Goal: Transaction & Acquisition: Purchase product/service

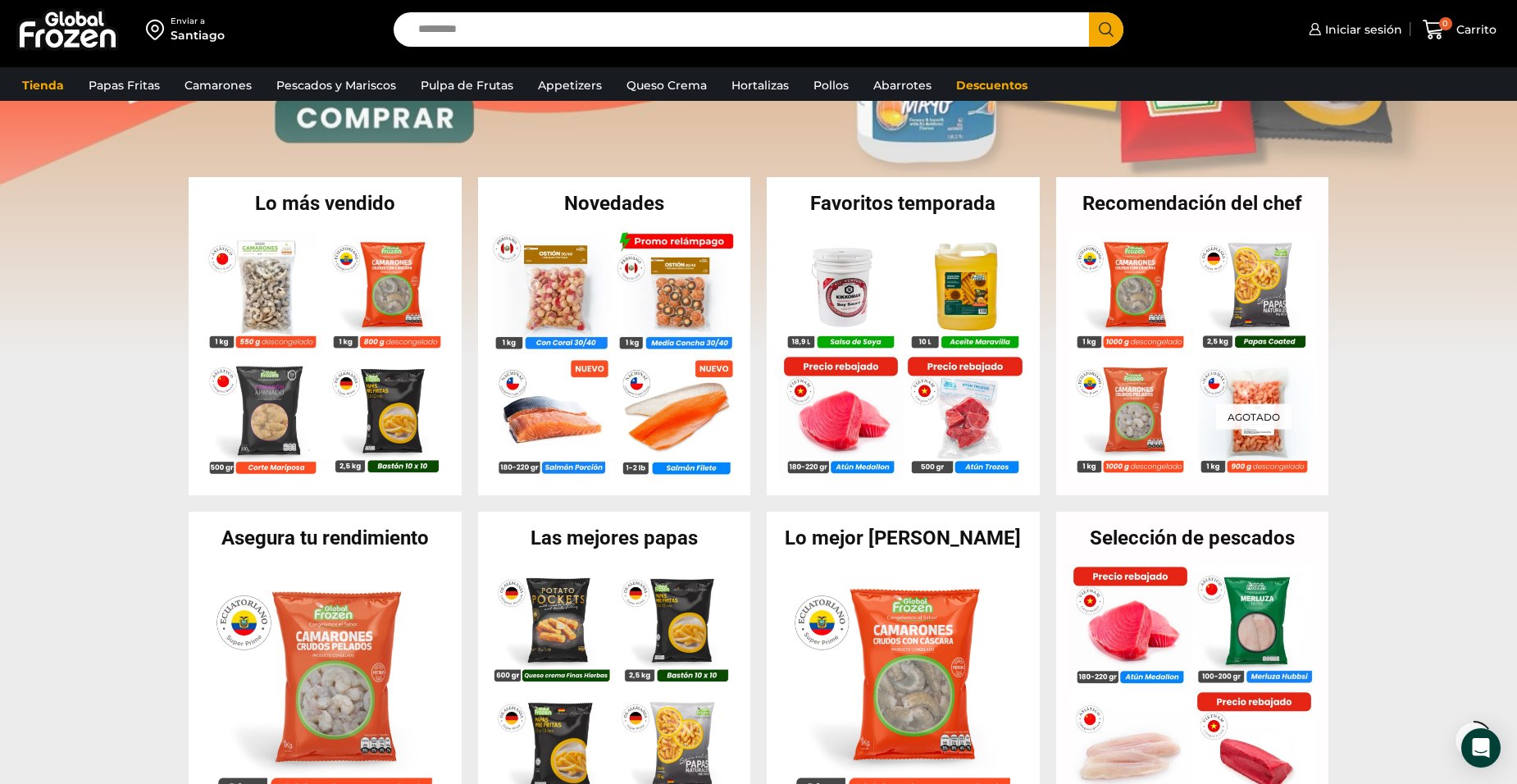
scroll to position [228, 0]
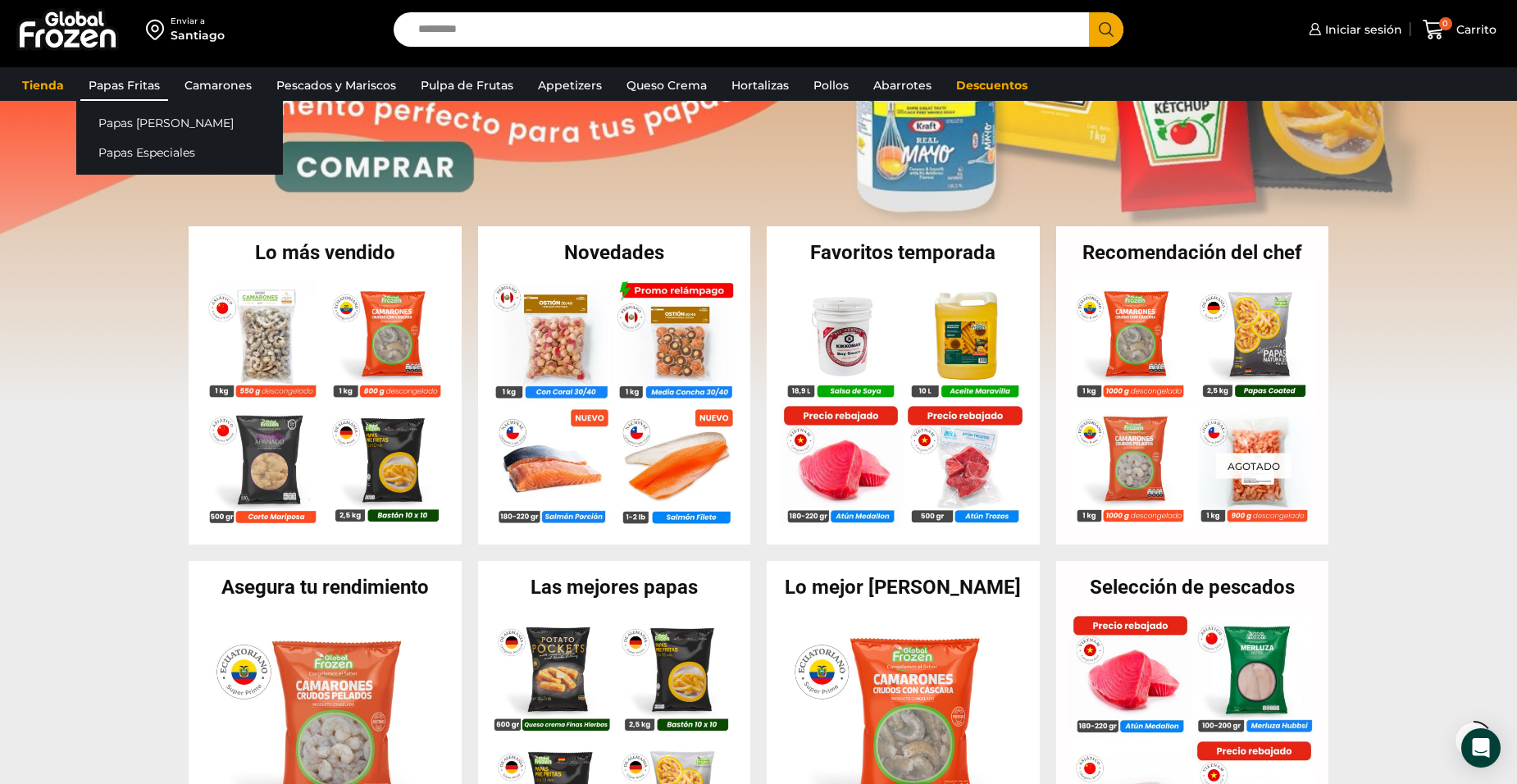
click at [141, 90] on link "Papas Fritas" at bounding box center [124, 85] width 88 height 31
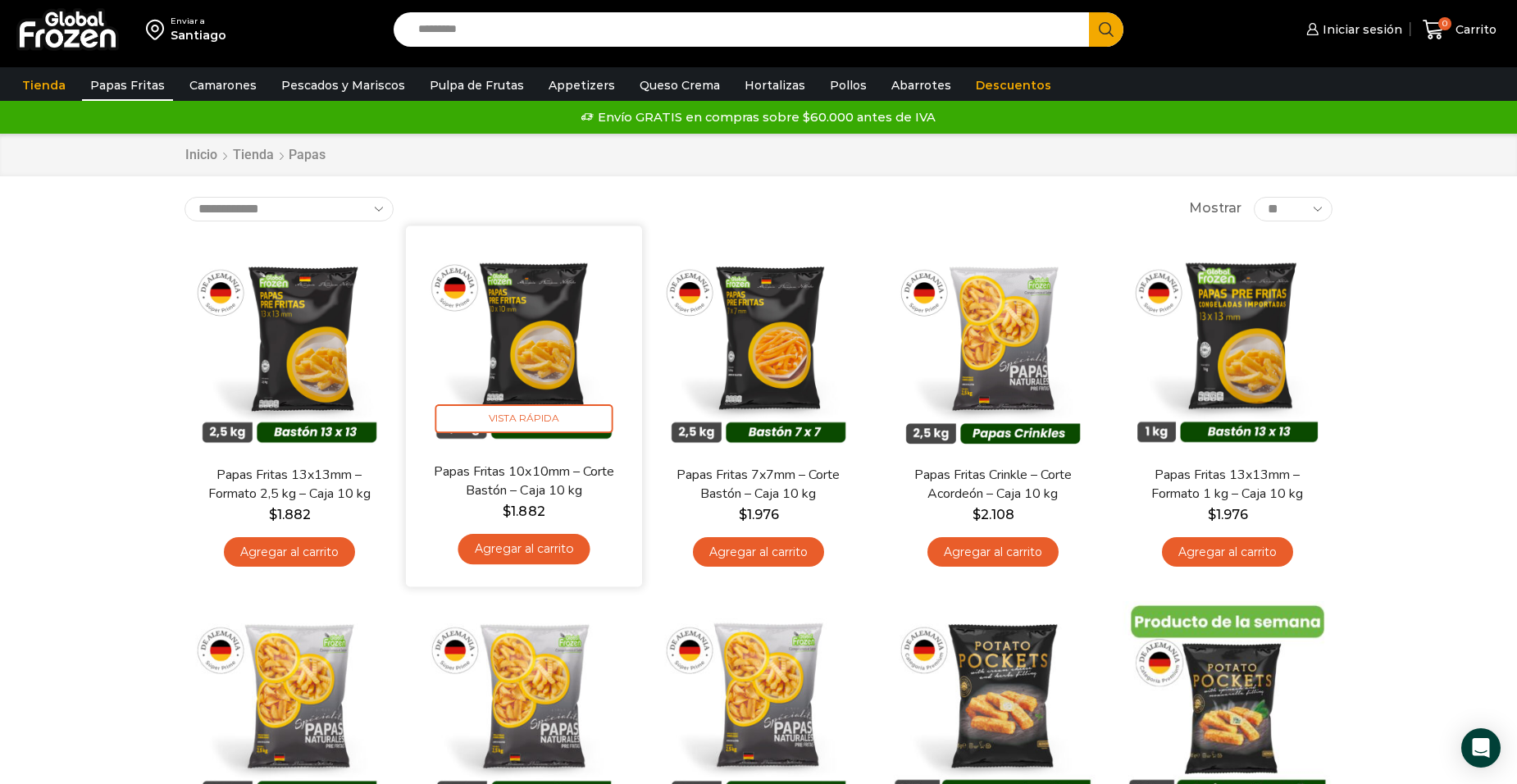
click at [523, 542] on link "Agregar al carrito" at bounding box center [523, 549] width 132 height 30
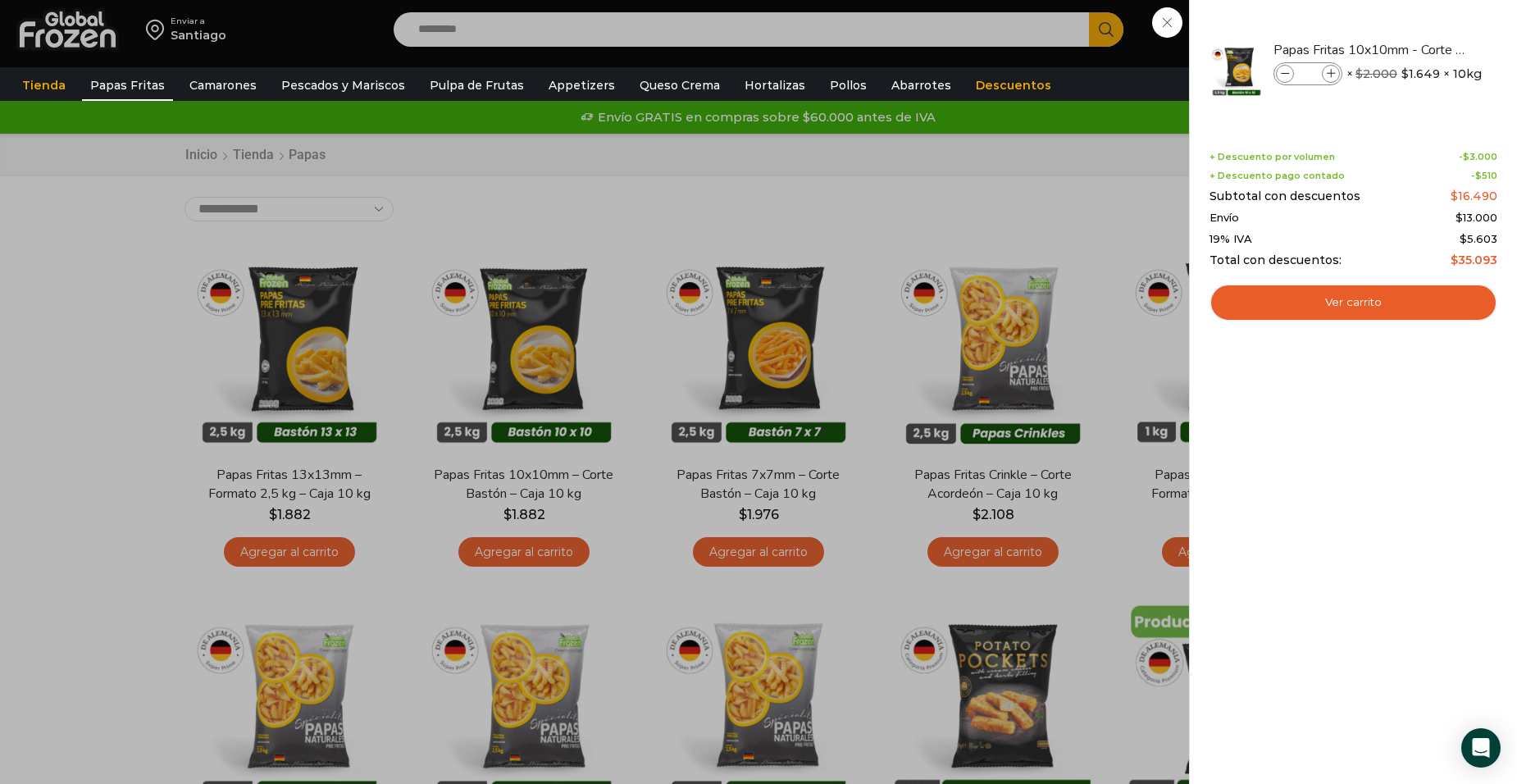
click at [1418, 49] on div "1 Carrito 1 1 Shopping Cart *" at bounding box center [1459, 29] width 82 height 39
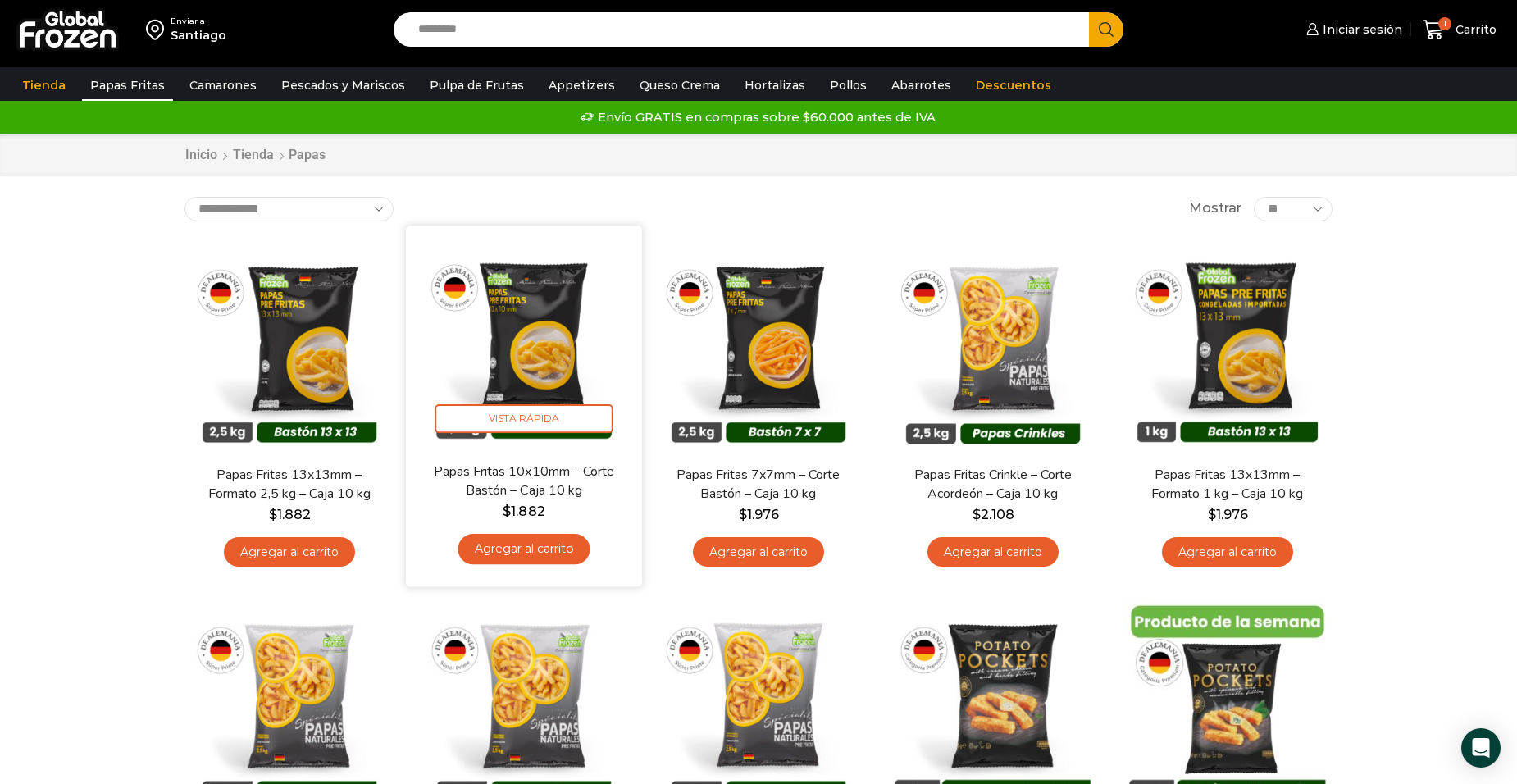
click at [524, 549] on link "Agregar al carrito" at bounding box center [523, 549] width 132 height 30
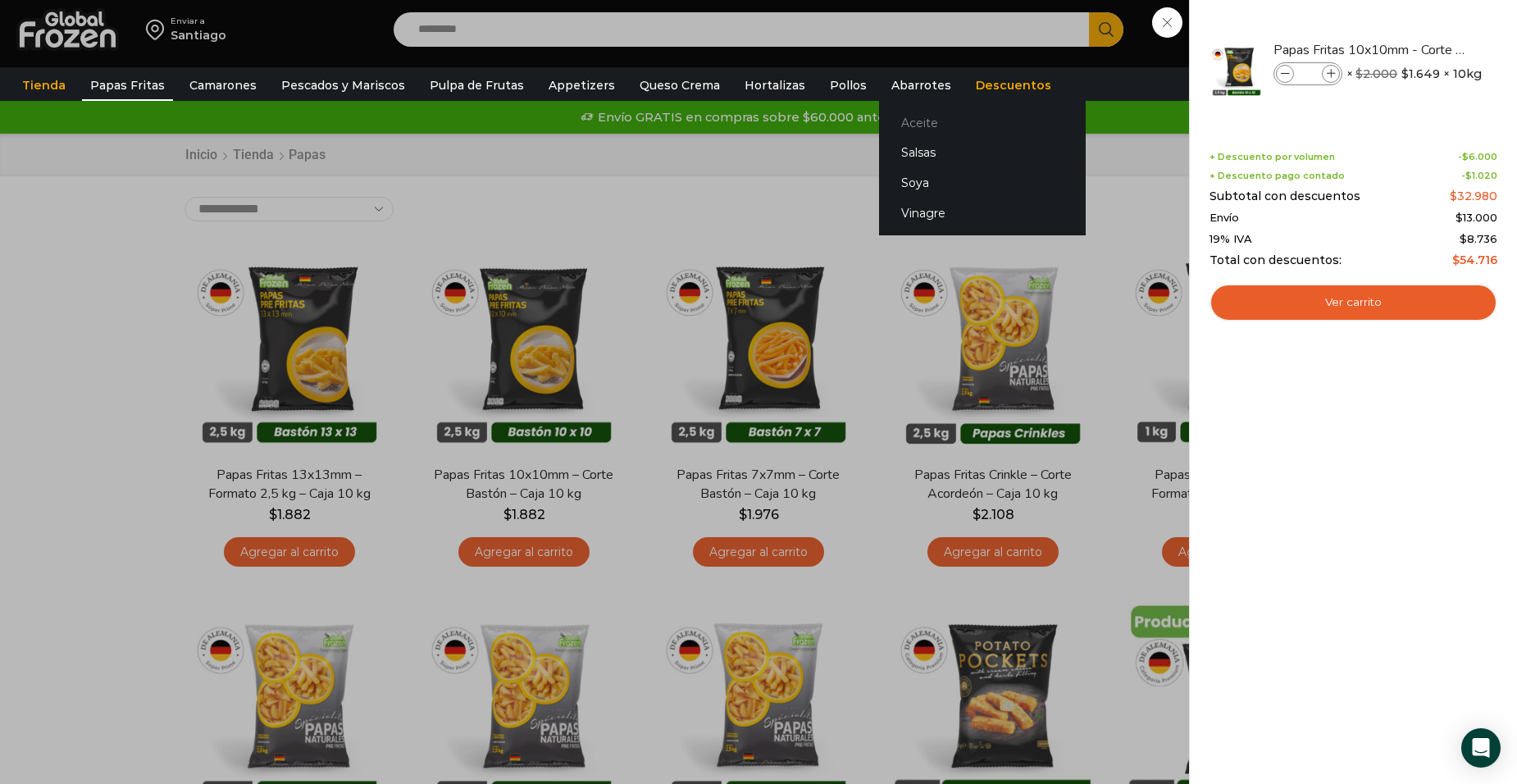
click at [895, 124] on link "Aceite" at bounding box center [982, 122] width 207 height 30
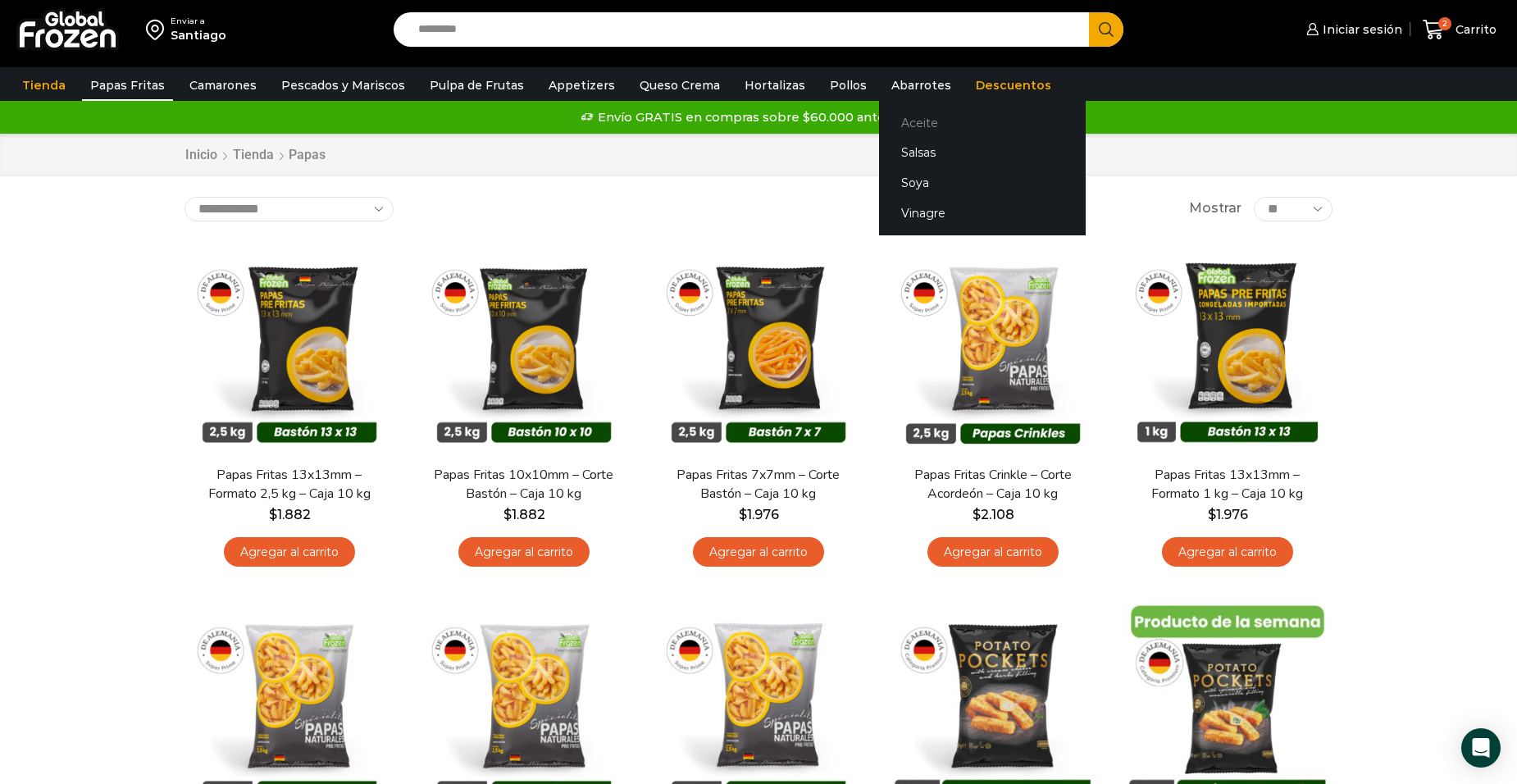
click at [895, 124] on link "Aceite" at bounding box center [982, 122] width 207 height 30
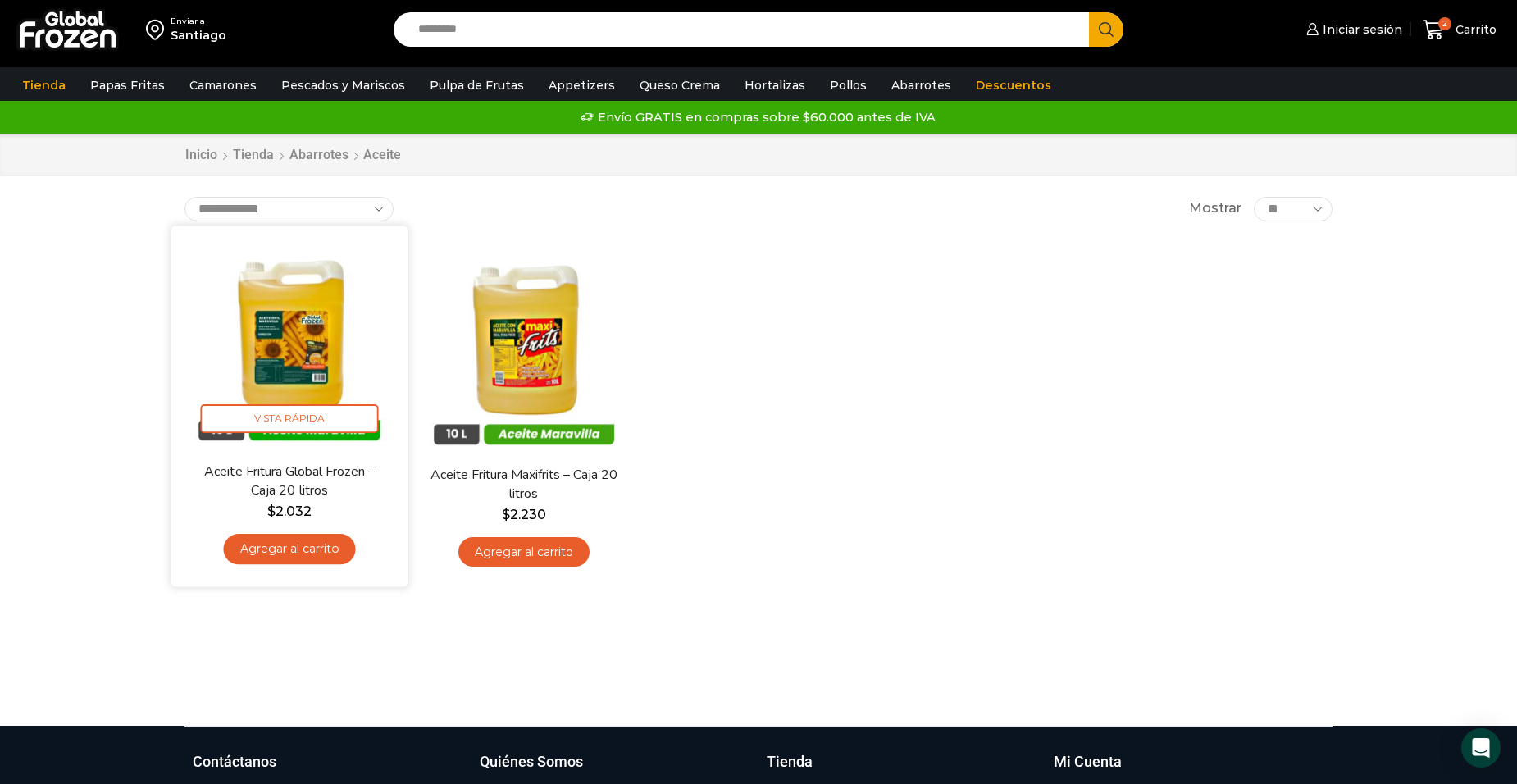
click at [298, 553] on link "Agregar al carrito" at bounding box center [288, 549] width 132 height 30
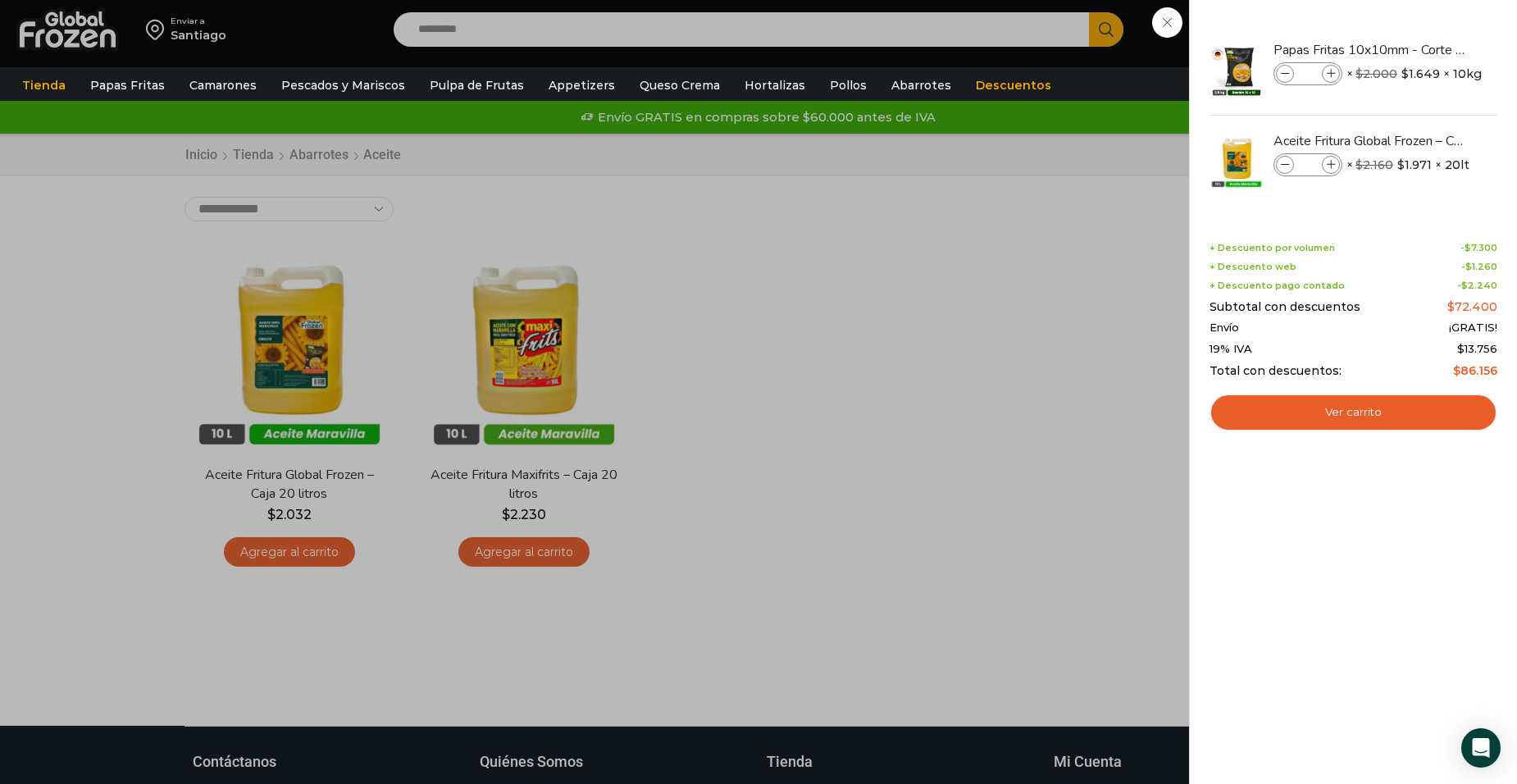
click at [1418, 49] on div "3 Carrito 3 3 Shopping Cart *" at bounding box center [1459, 29] width 82 height 39
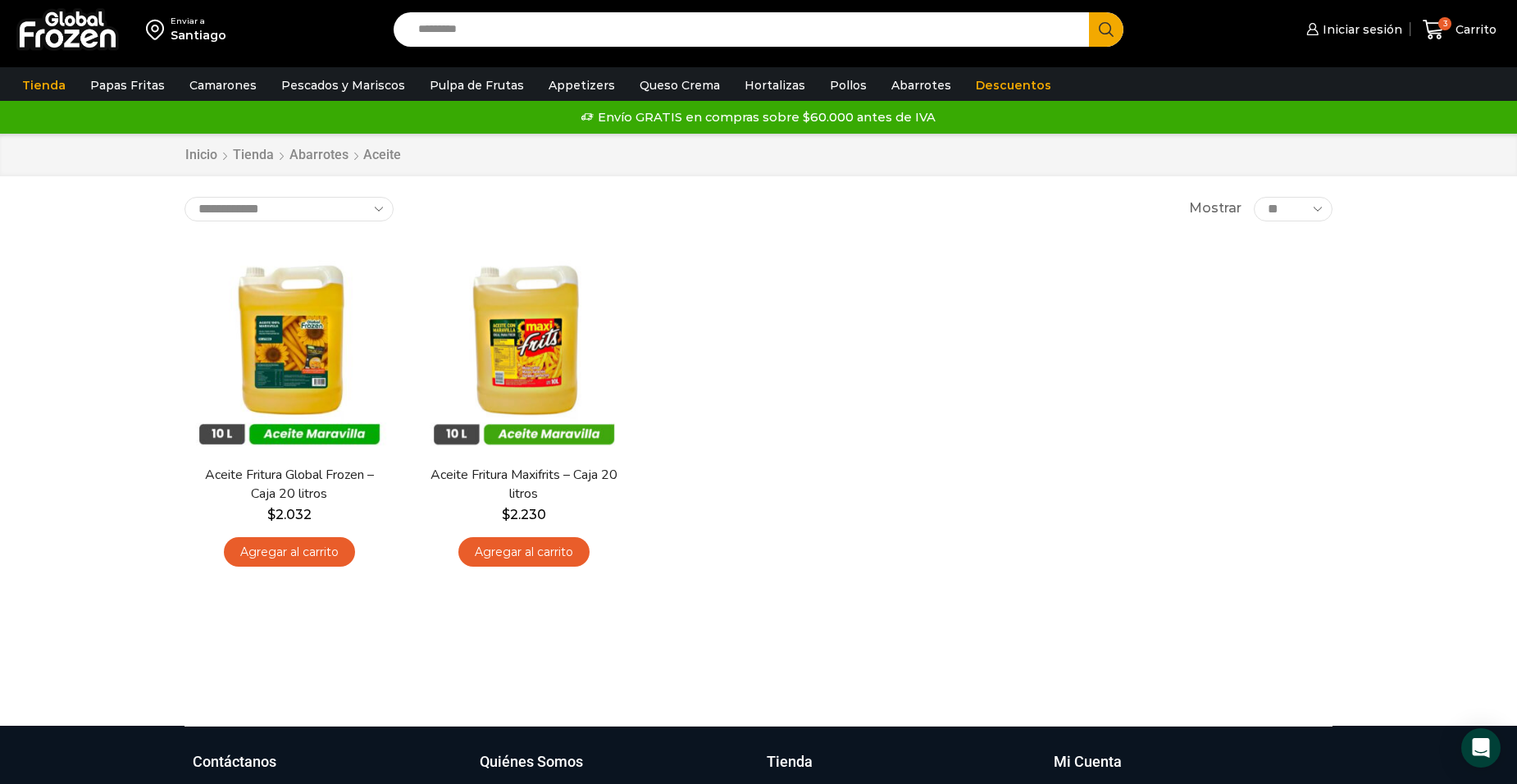
click at [309, 553] on link "Agregar al carrito" at bounding box center [289, 552] width 131 height 30
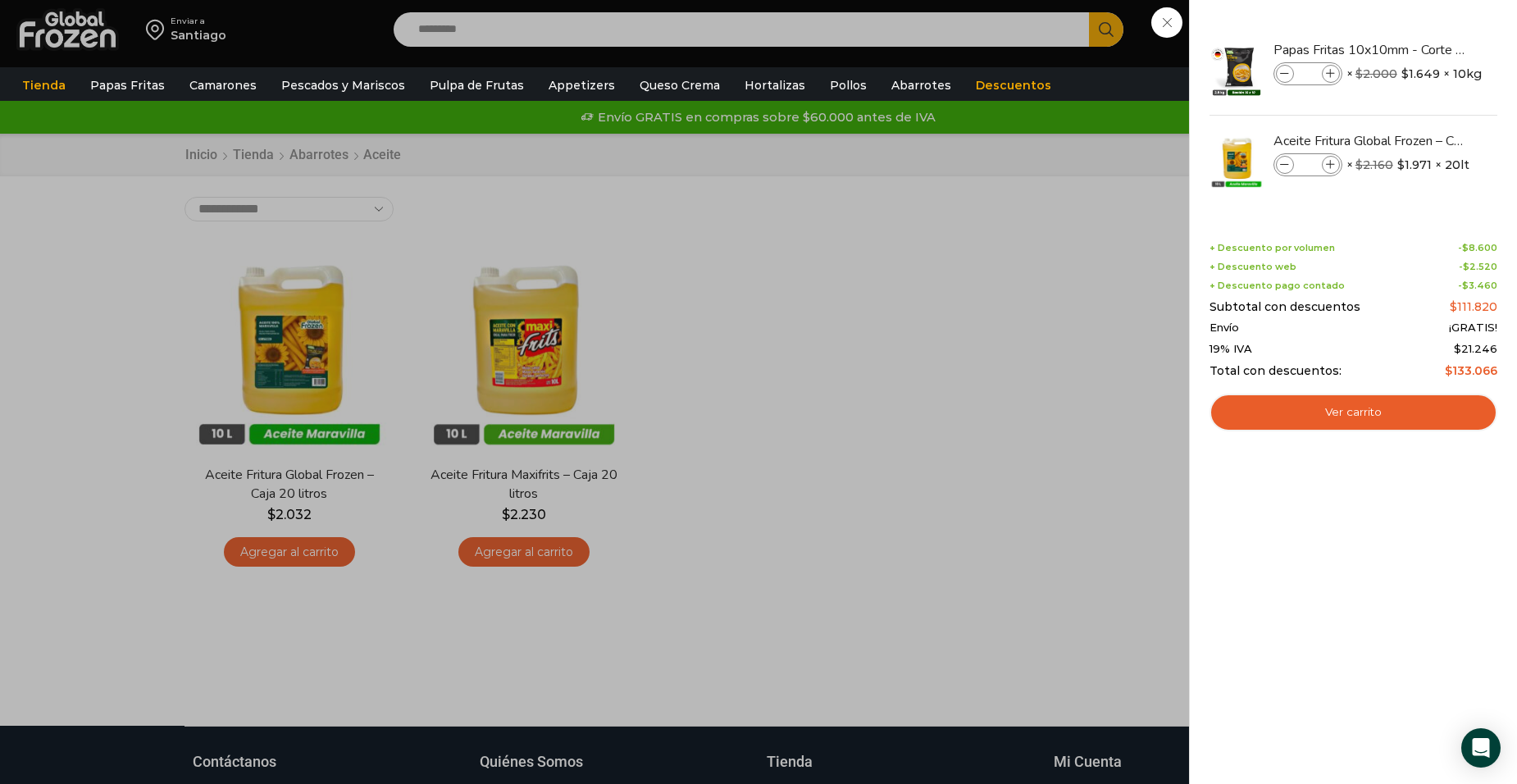
click at [1418, 49] on div "4 Carrito 4 4 Shopping Cart *" at bounding box center [1459, 29] width 82 height 39
